Goal: Obtain resource: Download file/media

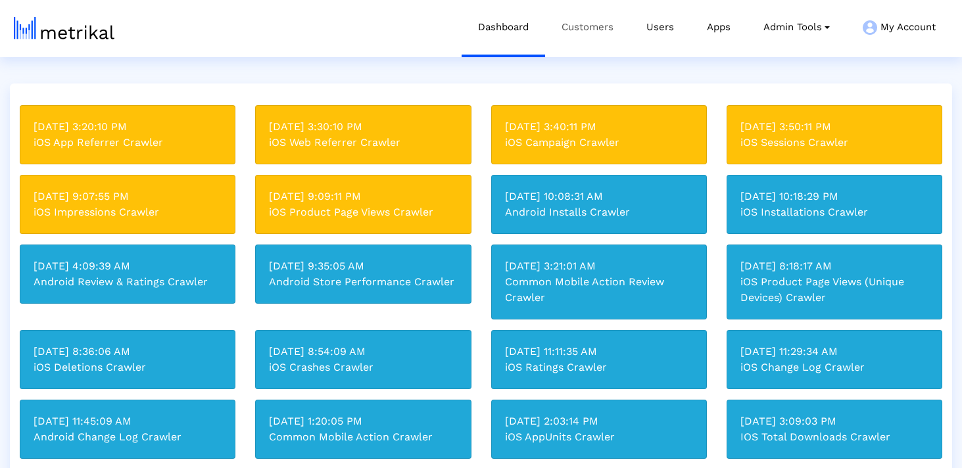
click at [613, 32] on link "Customers" at bounding box center [587, 27] width 85 height 55
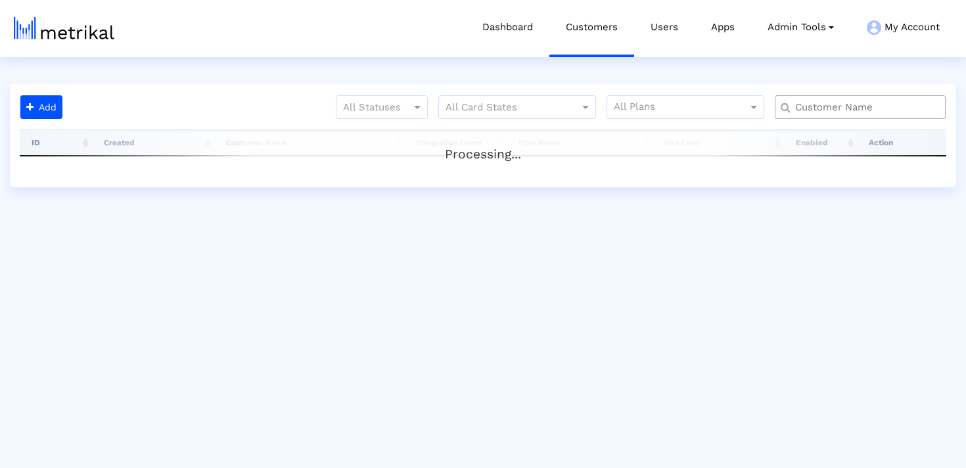
click at [822, 106] on input "text" at bounding box center [863, 108] width 154 height 14
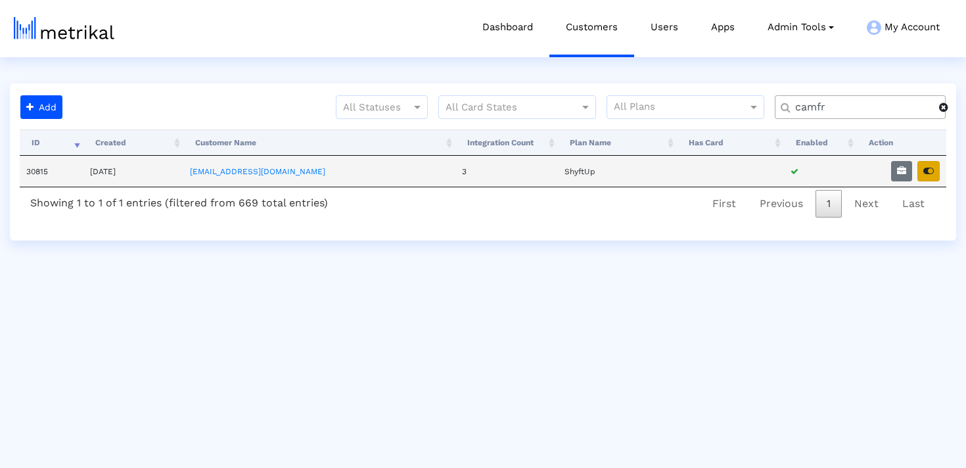
type input "camfr"
click at [925, 176] on button "button" at bounding box center [929, 171] width 22 height 20
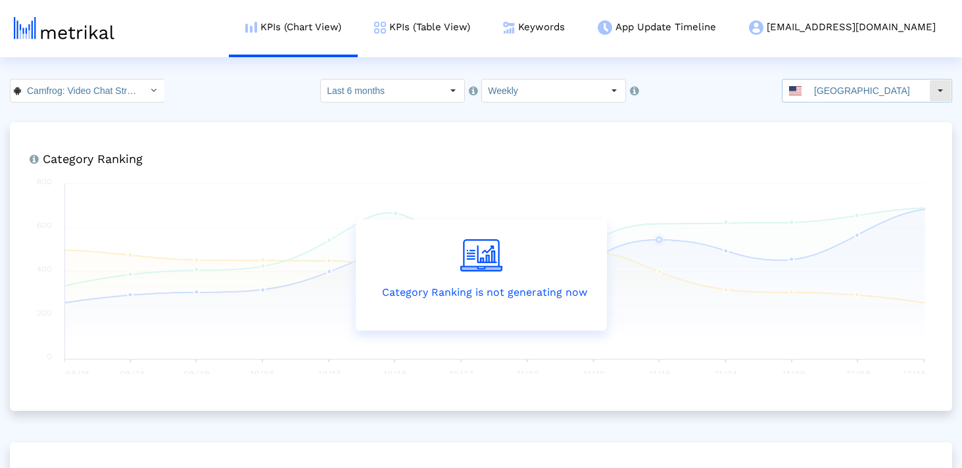
click at [830, 79] on dx-select-box "[GEOGRAPHIC_DATA]" at bounding box center [867, 91] width 170 height 24
click at [581, 28] on link "Keywords" at bounding box center [533, 27] width 95 height 55
click at [53, 89] on input "Camfrog: Video Chat Strangers < com.camshare.camfrog.android >" at bounding box center [80, 91] width 118 height 22
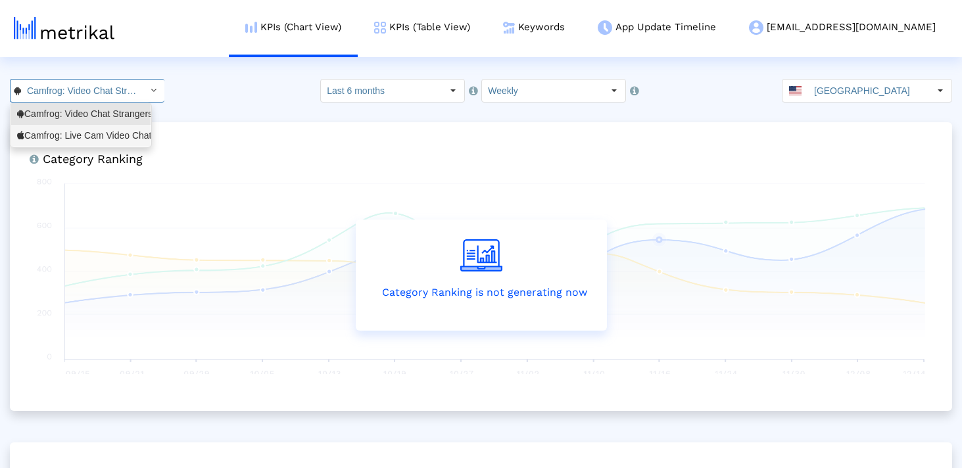
click at [61, 131] on div "Camfrog: Live Cam Video Chat <694578768>" at bounding box center [81, 135] width 128 height 12
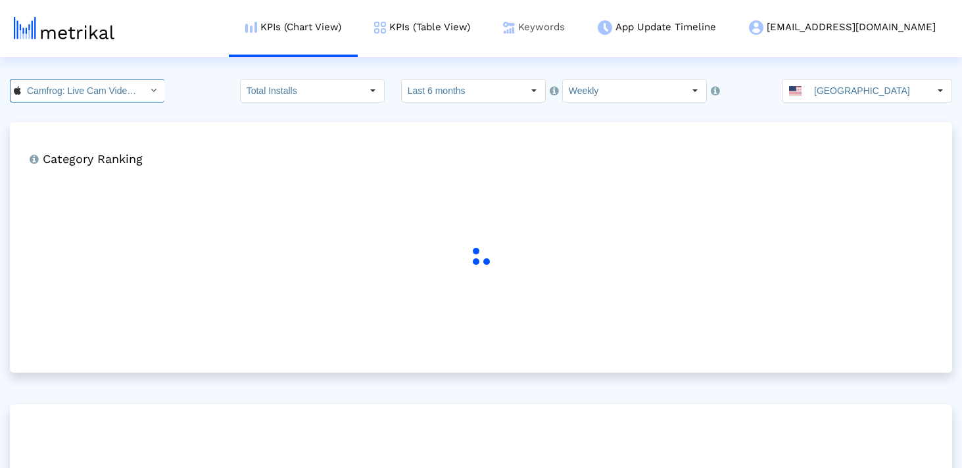
scroll to position [0, 93]
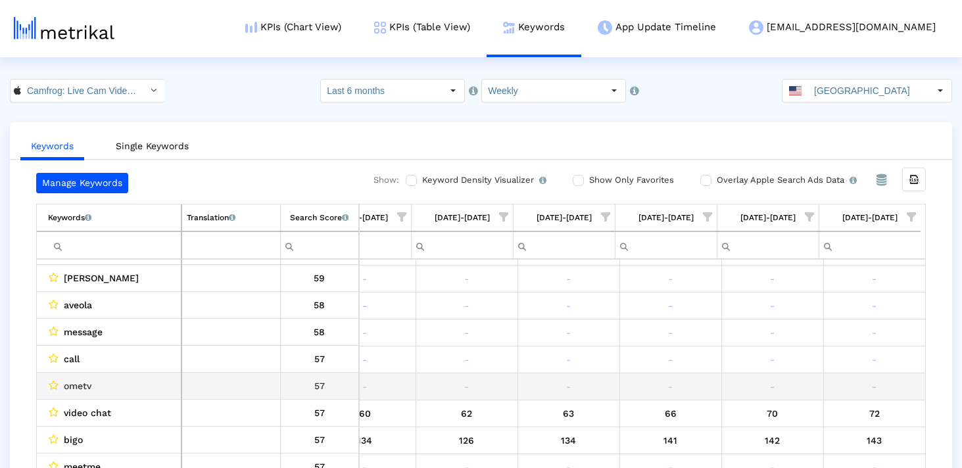
scroll to position [479, 0]
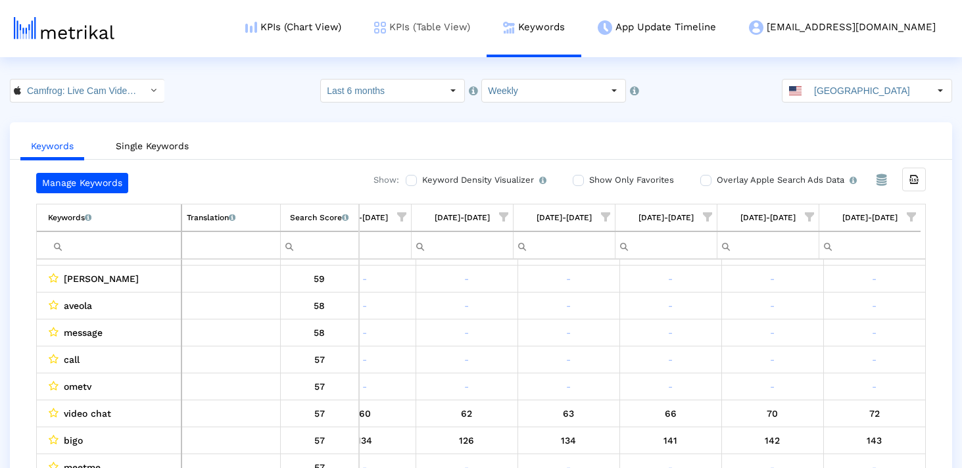
click at [476, 33] on link "KPIs (Table View)" at bounding box center [422, 27] width 129 height 55
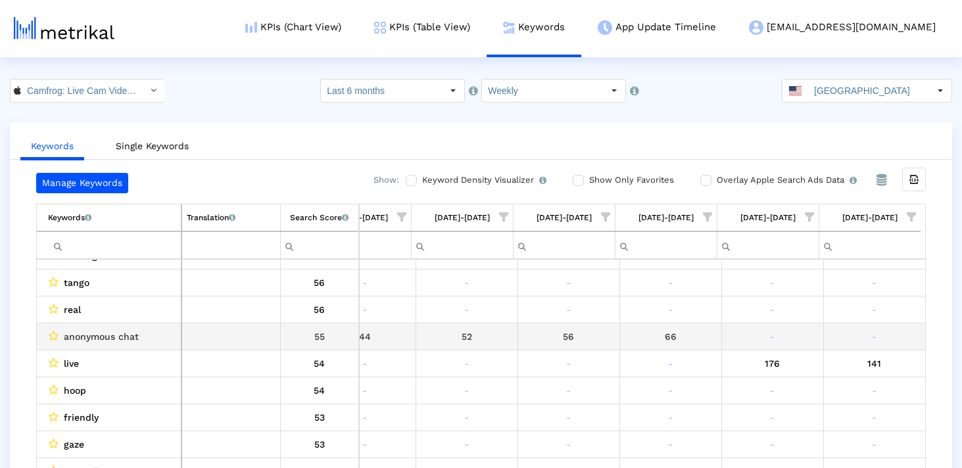
scroll to position [0, 0]
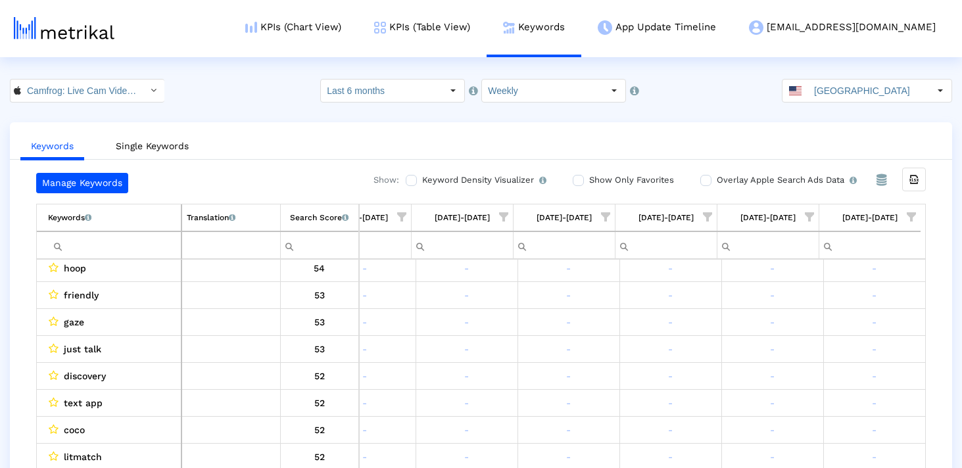
click at [912, 215] on span "Show filter options for column '09/14/25-09/20/25'" at bounding box center [910, 216] width 9 height 9
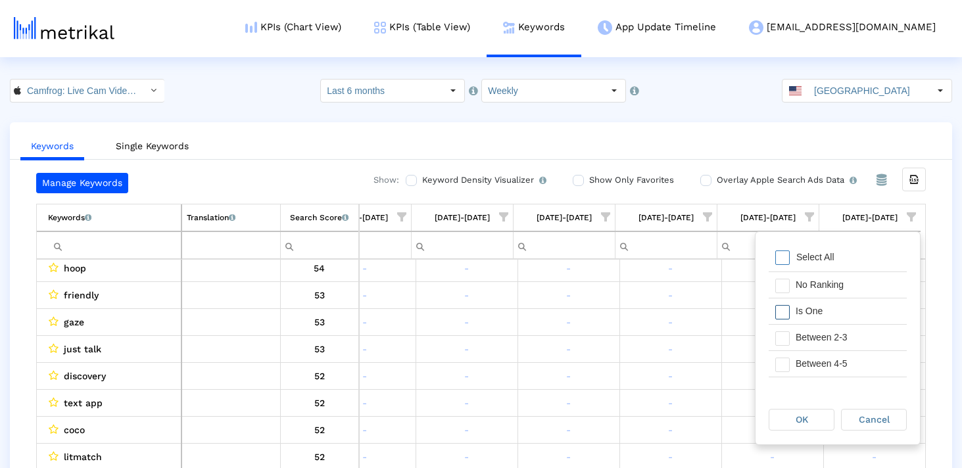
click at [784, 308] on span "Filter options" at bounding box center [782, 312] width 14 height 14
click at [784, 331] on span "Filter options" at bounding box center [782, 338] width 14 height 14
click at [784, 354] on div "Filter options" at bounding box center [778, 364] width 20 height 26
drag, startPoint x: 782, startPoint y: 332, endPoint x: 785, endPoint y: 340, distance: 8.3
click at [782, 332] on span "Filter options" at bounding box center [782, 332] width 14 height 14
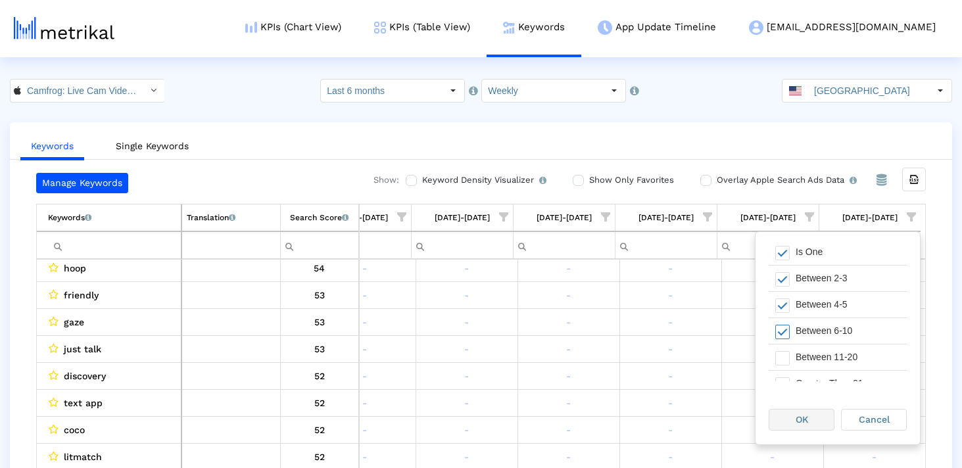
click at [812, 419] on div "OK" at bounding box center [801, 420] width 64 height 20
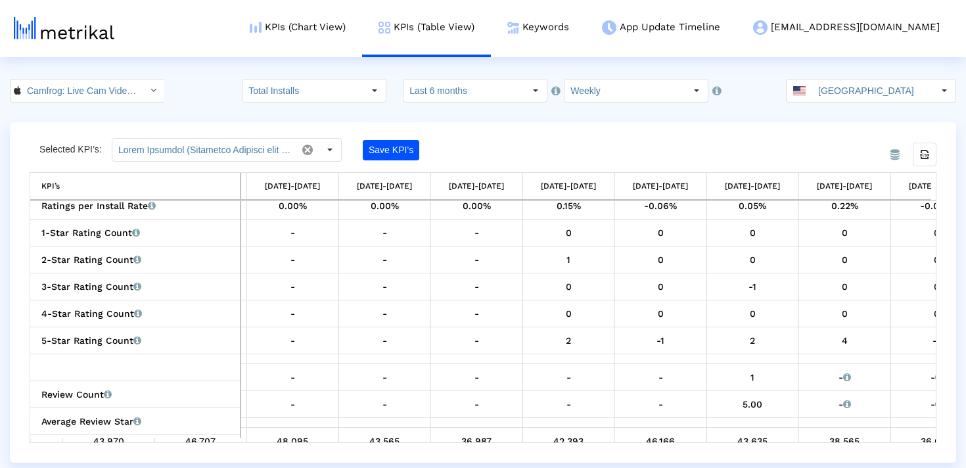
scroll to position [856, 914]
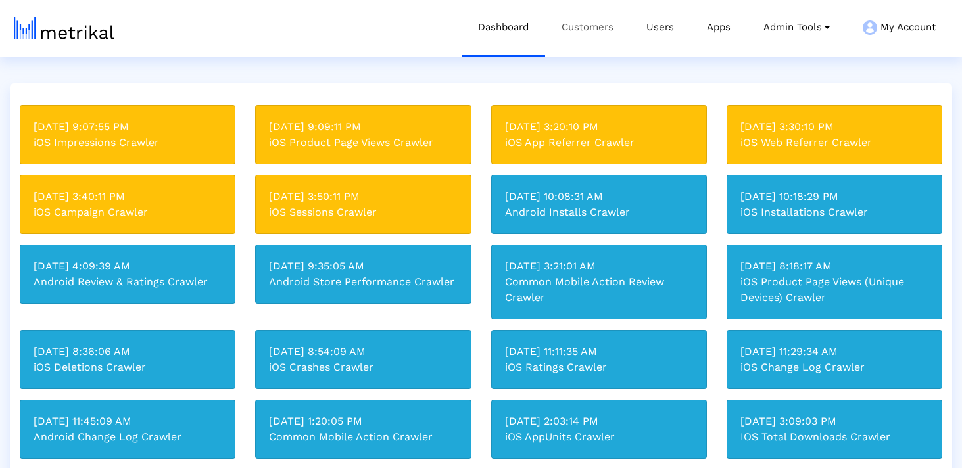
click at [582, 26] on link "Customers" at bounding box center [587, 27] width 85 height 55
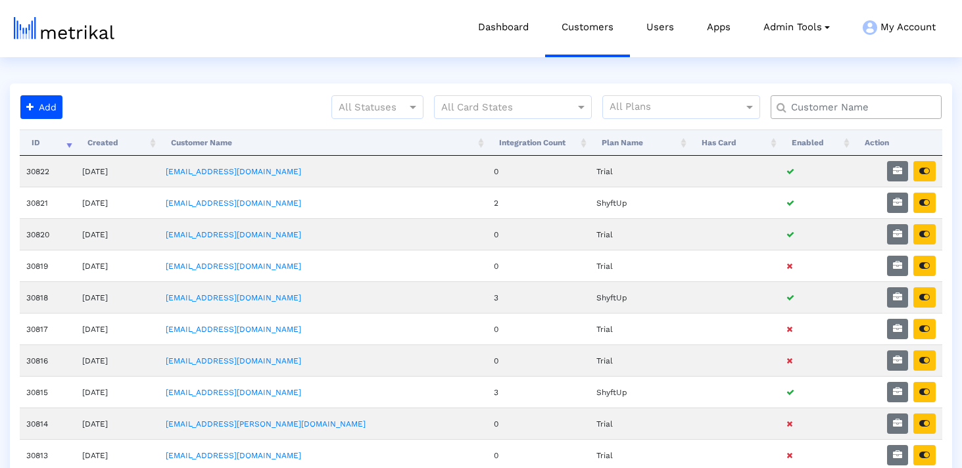
click at [793, 108] on input "text" at bounding box center [859, 108] width 154 height 14
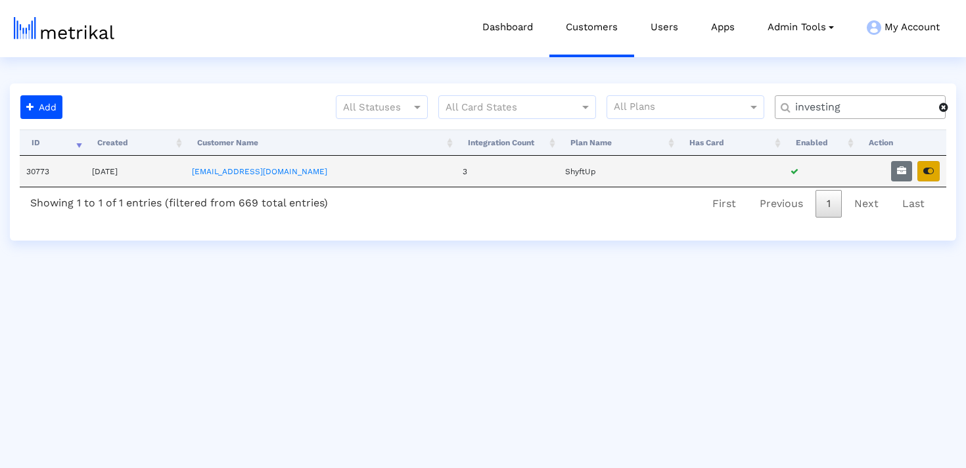
type input "investing"
click at [930, 178] on button "button" at bounding box center [929, 171] width 22 height 20
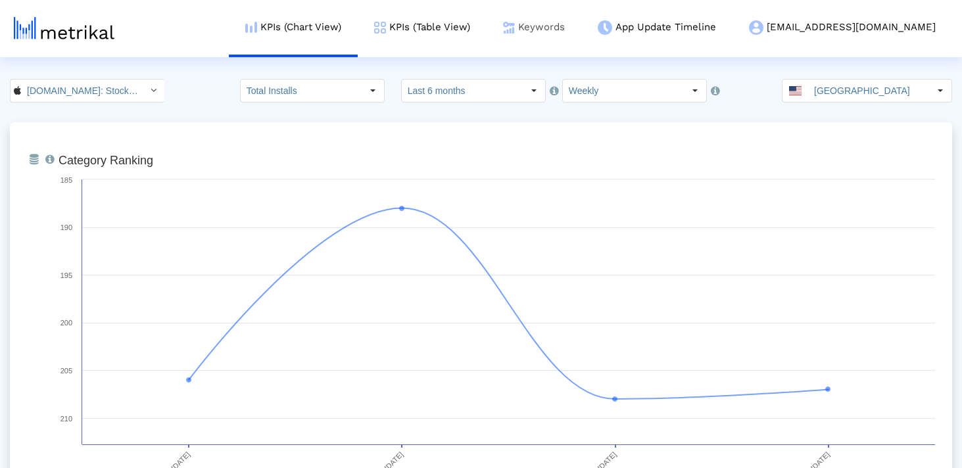
click at [573, 32] on link "Keywords" at bounding box center [533, 27] width 95 height 55
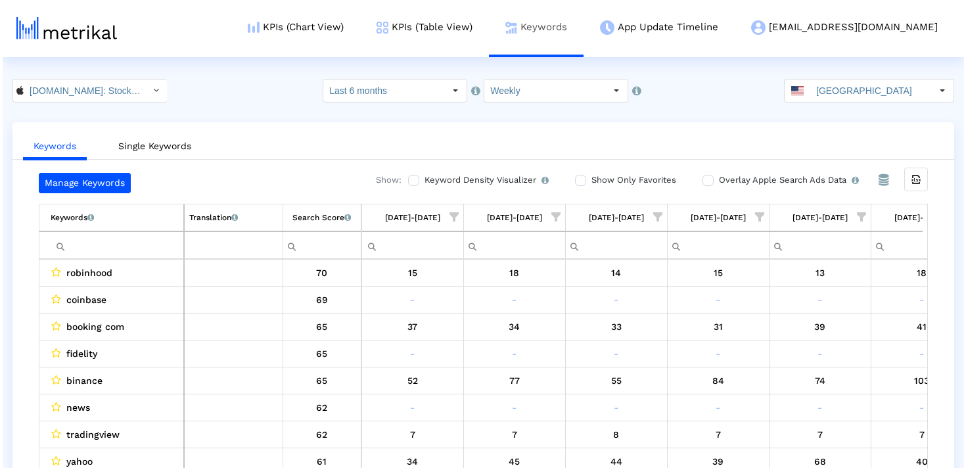
scroll to position [0, 1986]
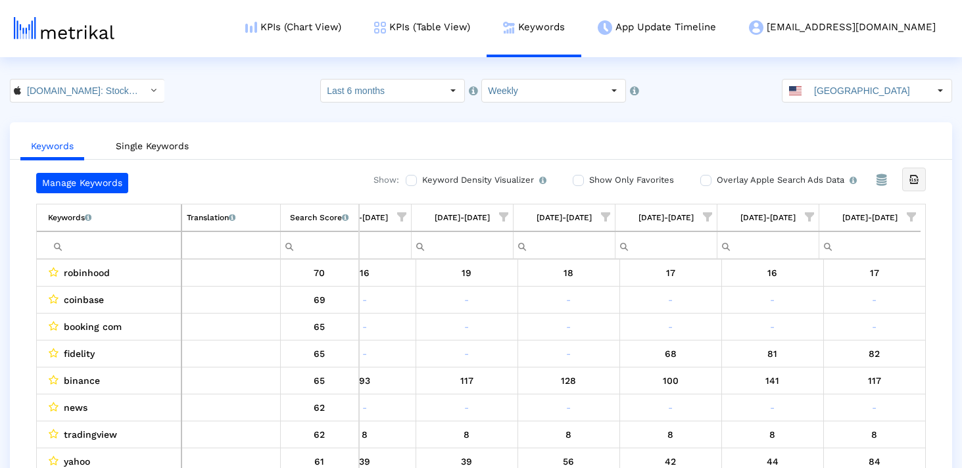
click at [909, 174] on icon "Export all data" at bounding box center [914, 180] width 12 height 12
click at [952, 212] on div "Keywords Single Keywords Manage Keywords Show: Keyword Density Visualizer Turn …" at bounding box center [481, 308] width 962 height 372
click at [393, 83] on input "Last 6 months" at bounding box center [381, 91] width 121 height 22
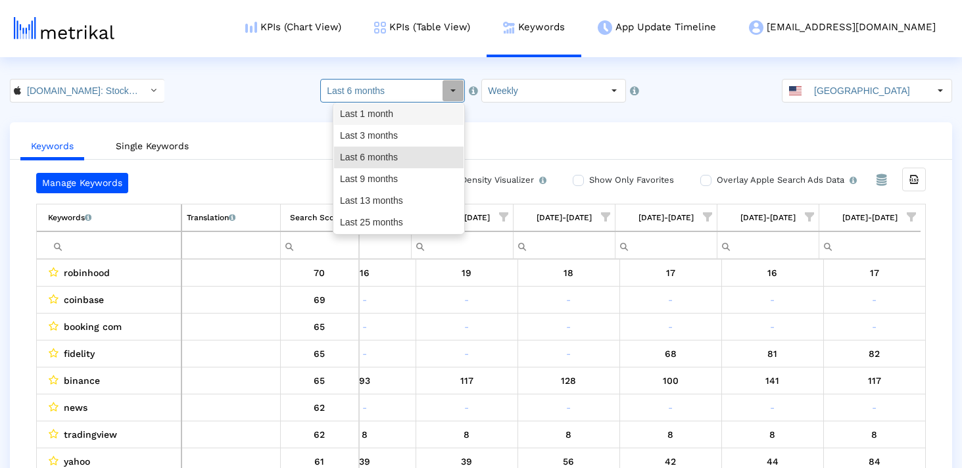
click at [404, 116] on div "Last 1 month" at bounding box center [398, 114] width 129 height 22
type input "Last 1 month"
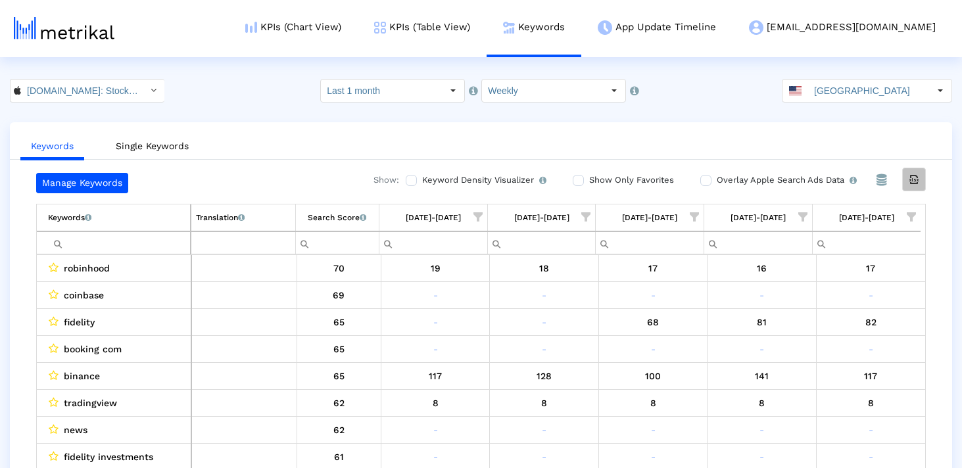
click at [914, 177] on icon "Export all data" at bounding box center [914, 180] width 12 height 12
drag, startPoint x: 831, startPoint y: 220, endPoint x: 891, endPoint y: 326, distance: 121.9
click at [892, 325] on div "Export all data Keywords List of keywords that are currently being tracked in M…" at bounding box center [480, 339] width 889 height 271
click at [825, 97] on input "United States" at bounding box center [868, 91] width 121 height 22
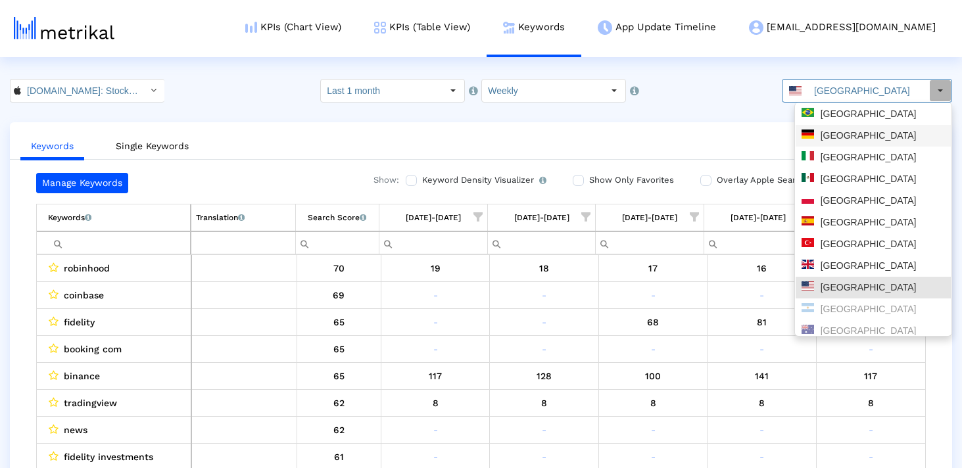
click at [837, 113] on div "Brazil" at bounding box center [872, 114] width 143 height 12
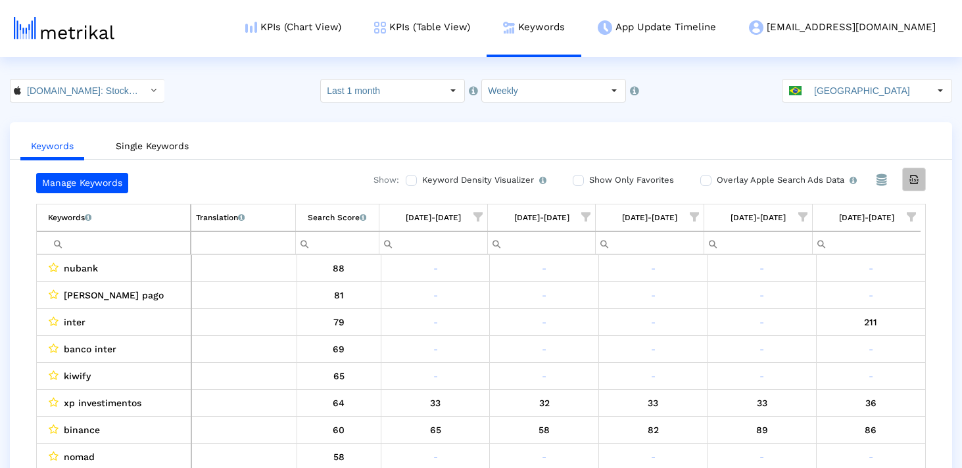
click at [915, 188] on div "Export all data" at bounding box center [914, 179] width 22 height 22
click at [848, 103] on crea-index "Investing.com: Stock Market < 909998122 > Select how far back from today you wo…" at bounding box center [481, 286] width 962 height 415
click at [844, 87] on input "Brazil" at bounding box center [868, 91] width 121 height 22
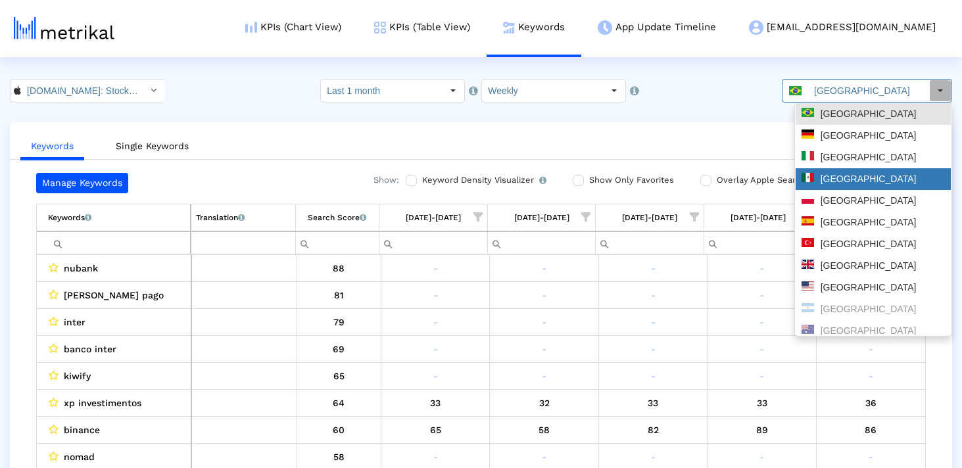
click at [848, 178] on div "Mexico" at bounding box center [872, 179] width 143 height 12
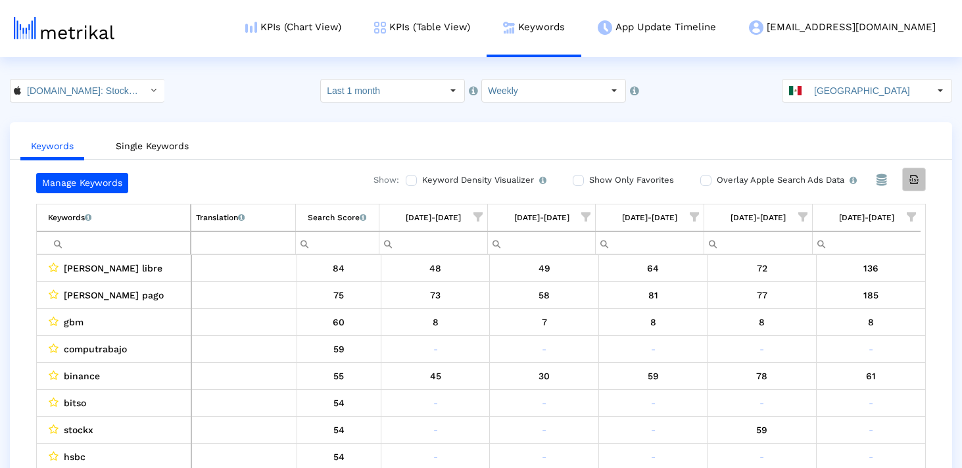
click at [908, 178] on icon "Export all data" at bounding box center [914, 180] width 12 height 12
click at [821, 84] on input "Mexico" at bounding box center [868, 91] width 121 height 22
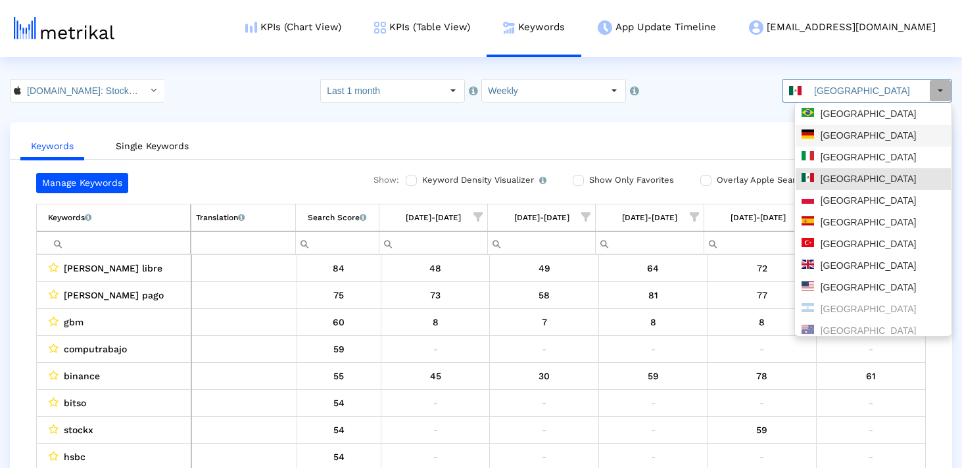
click at [837, 142] on div "Germany" at bounding box center [872, 136] width 155 height 22
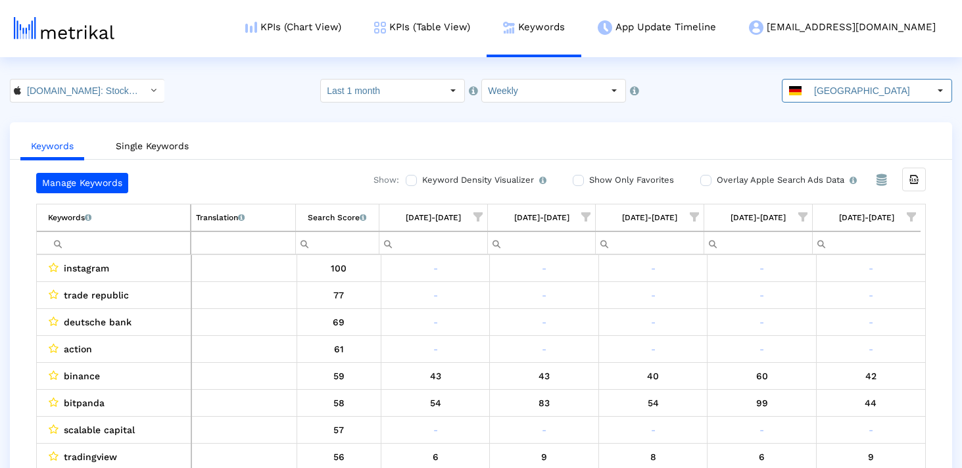
click at [920, 176] on div "Export all data" at bounding box center [914, 179] width 22 height 22
click at [120, 85] on input "Investing.com: Stock Market < 909998122 >" at bounding box center [80, 91] width 118 height 22
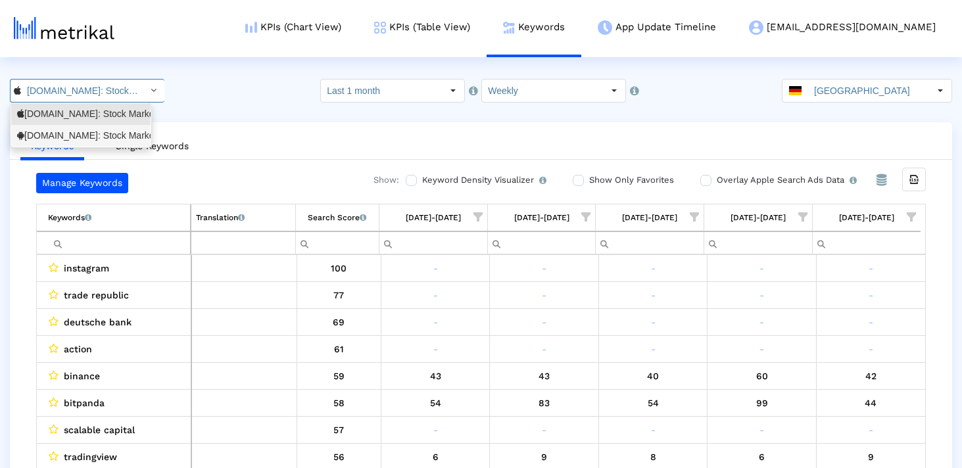
click at [110, 137] on div "Investing.com: Stock Market <com.fusionmedia.investing>" at bounding box center [81, 135] width 128 height 12
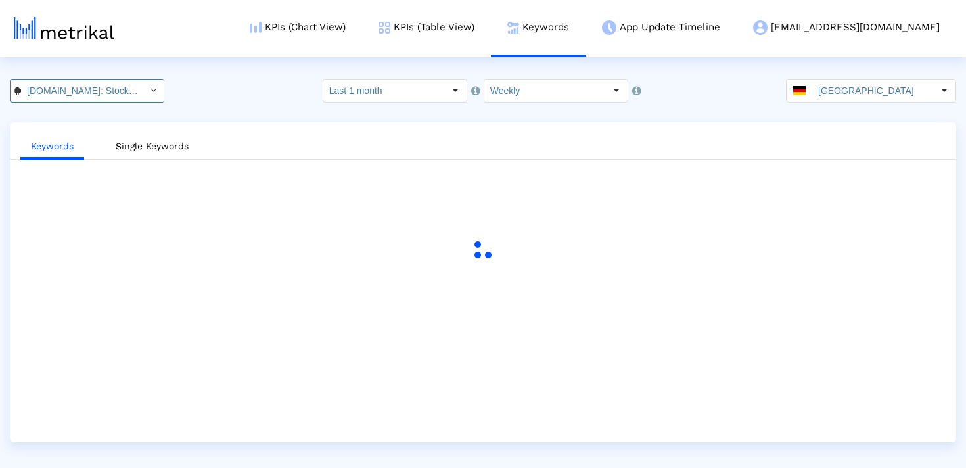
scroll to position [0, 148]
click at [833, 92] on input "Germany" at bounding box center [872, 91] width 121 height 22
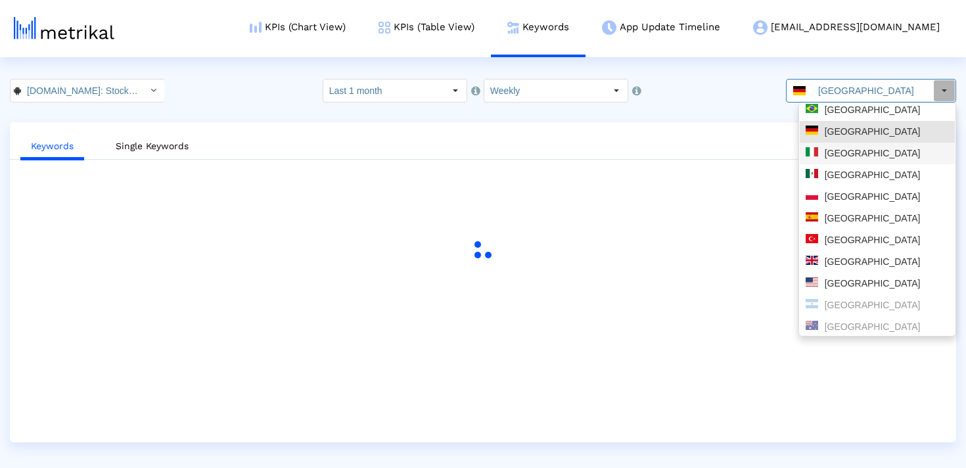
scroll to position [5, 0]
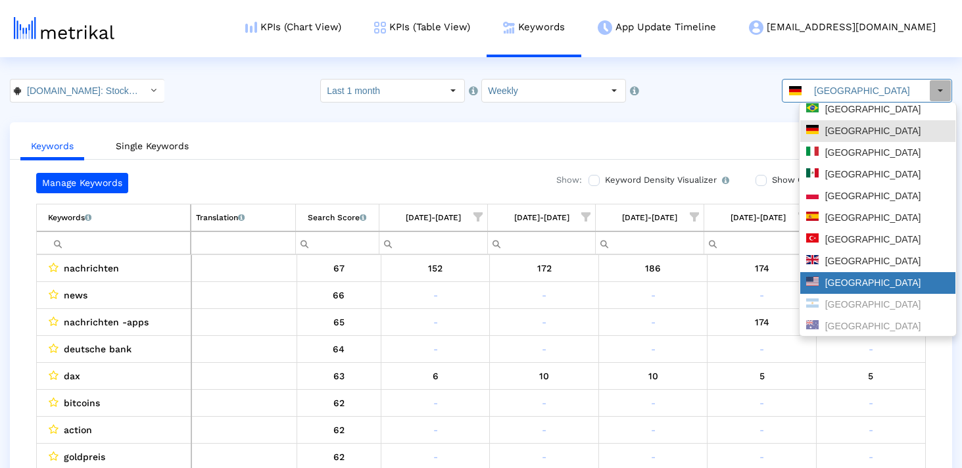
click at [832, 283] on div "United States" at bounding box center [877, 283] width 143 height 12
